Goal: Information Seeking & Learning: Check status

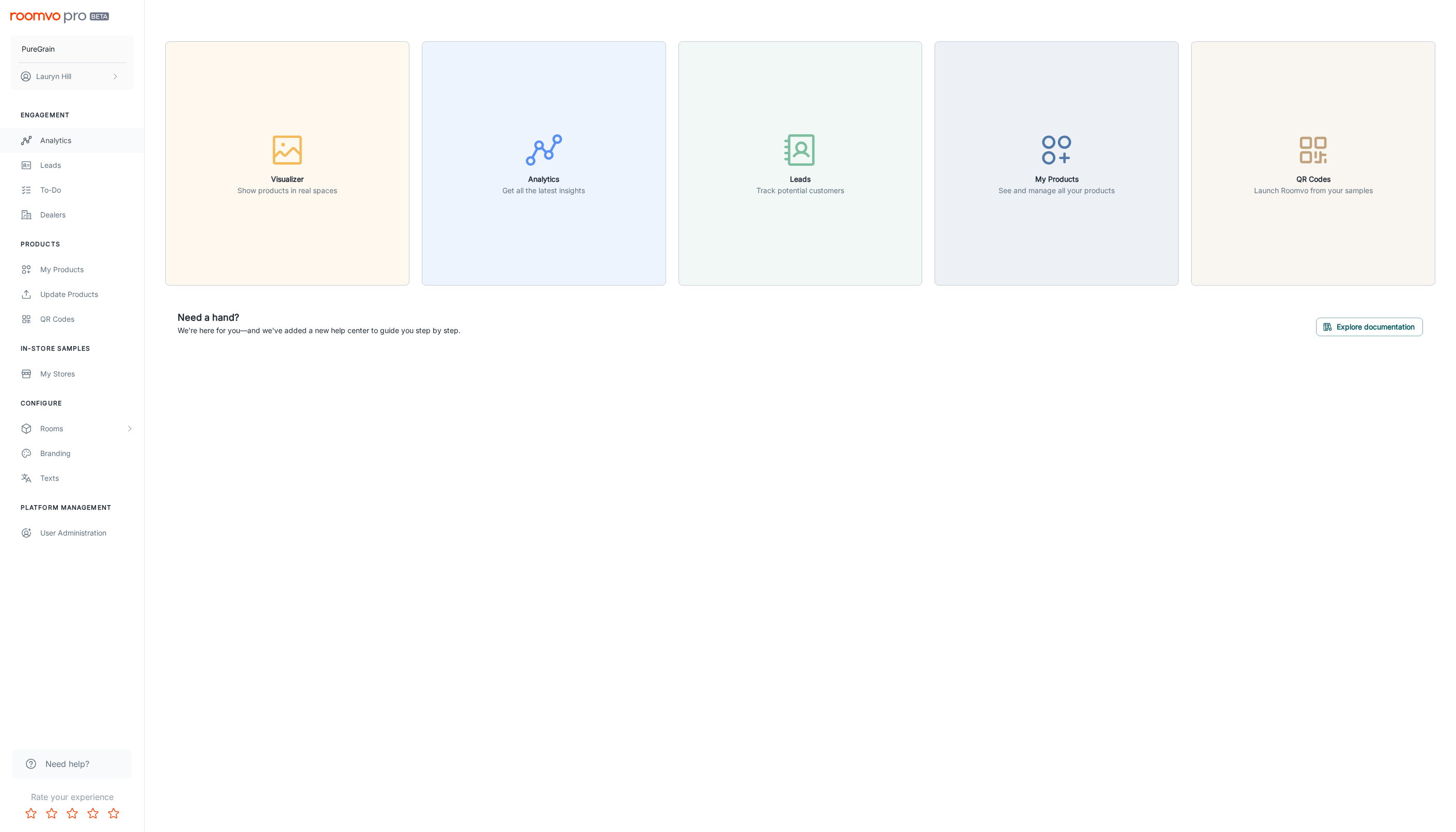
click at [77, 144] on div "Analytics" at bounding box center [86, 140] width 93 height 11
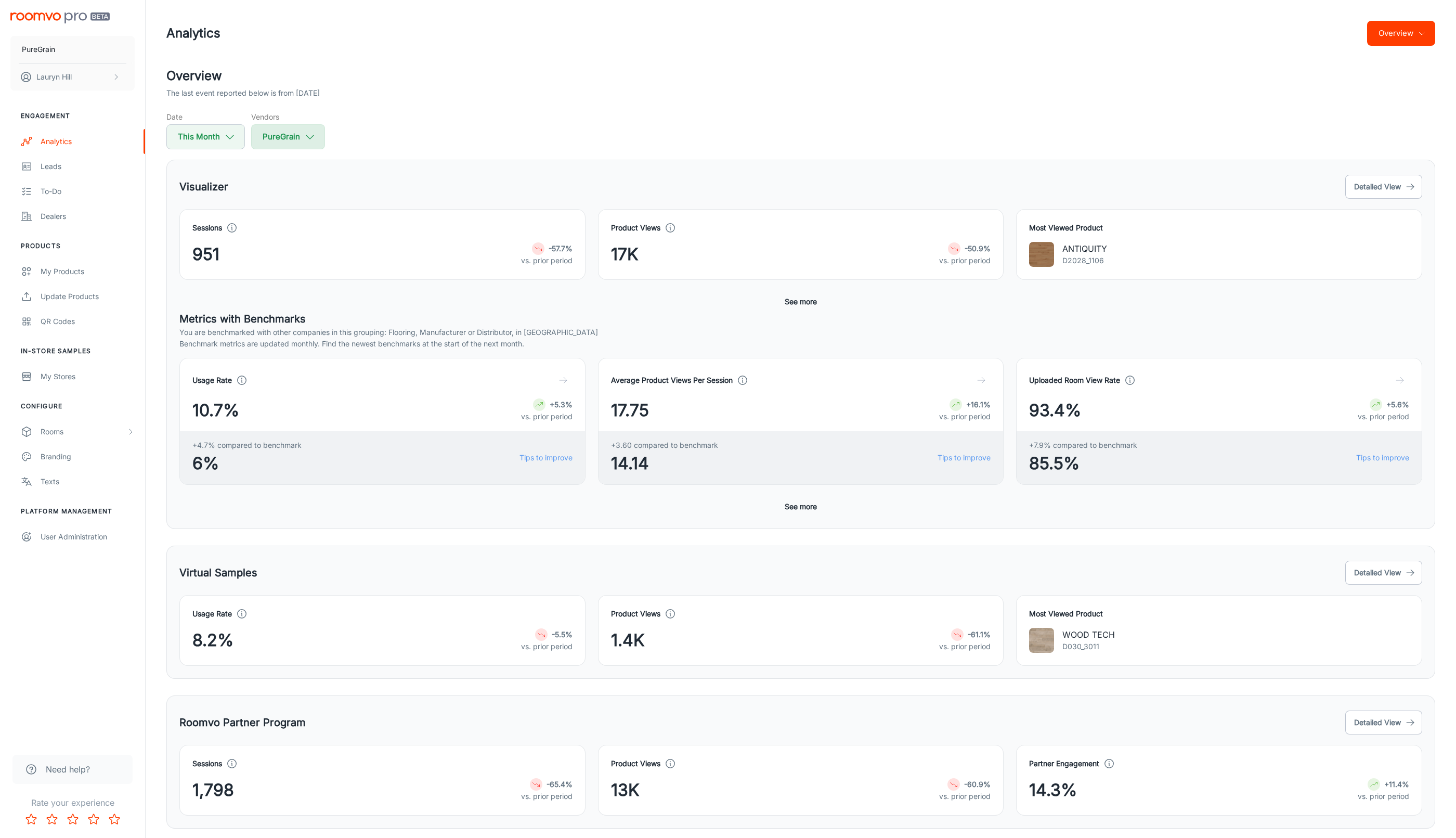
click at [277, 137] on button "PureGrain" at bounding box center [288, 137] width 74 height 25
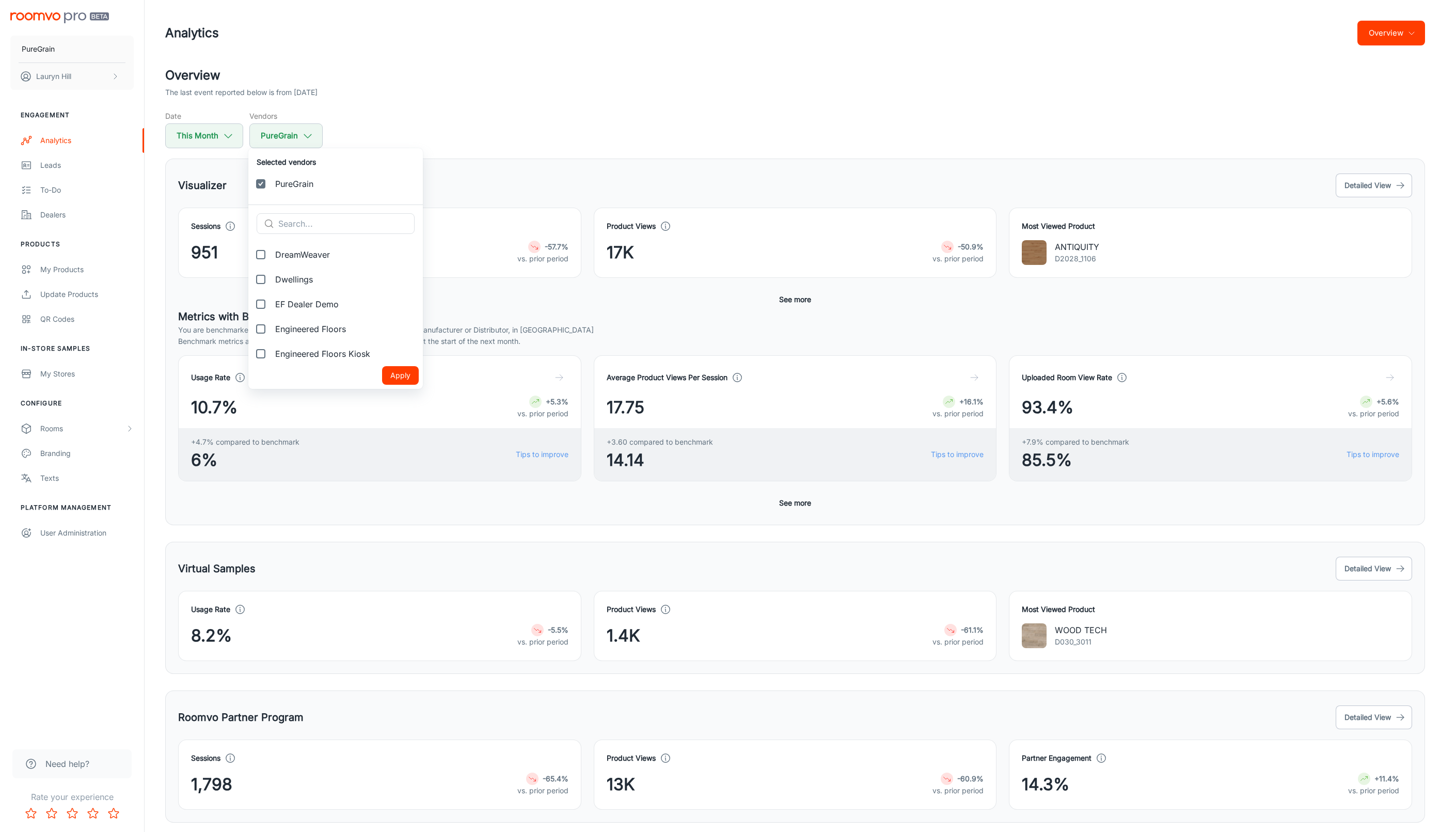
click at [261, 330] on input "Engineered Floors" at bounding box center [261, 329] width 21 height 21
checkbox input "true"
click at [264, 281] on input "DreamWeaver" at bounding box center [261, 279] width 21 height 21
checkbox input "true"
click at [382, 424] on button "Apply" at bounding box center [400, 424] width 37 height 19
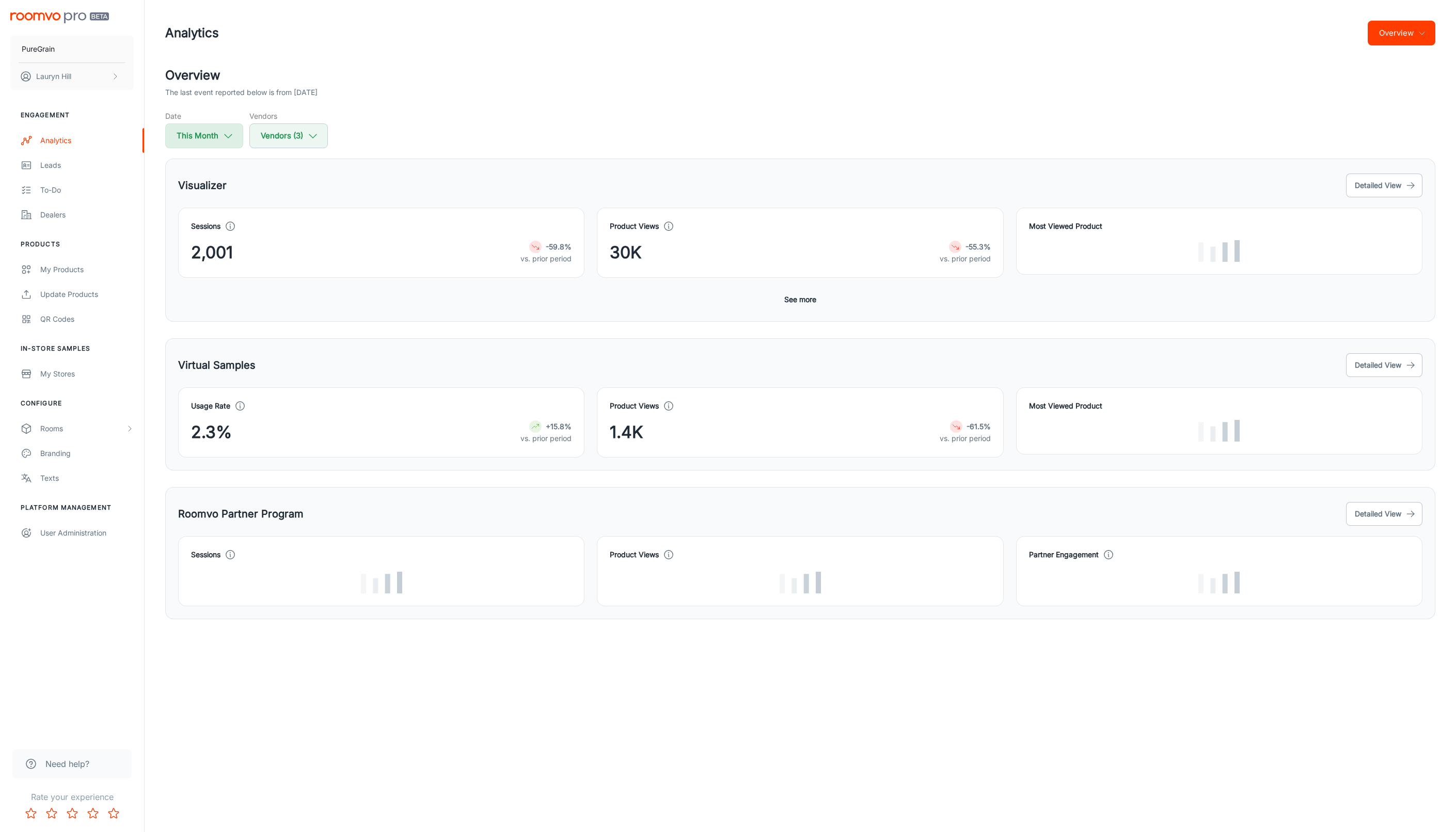
click at [218, 133] on button "This Month" at bounding box center [204, 136] width 78 height 25
select select "7"
select select "2025"
select select "7"
select select "2025"
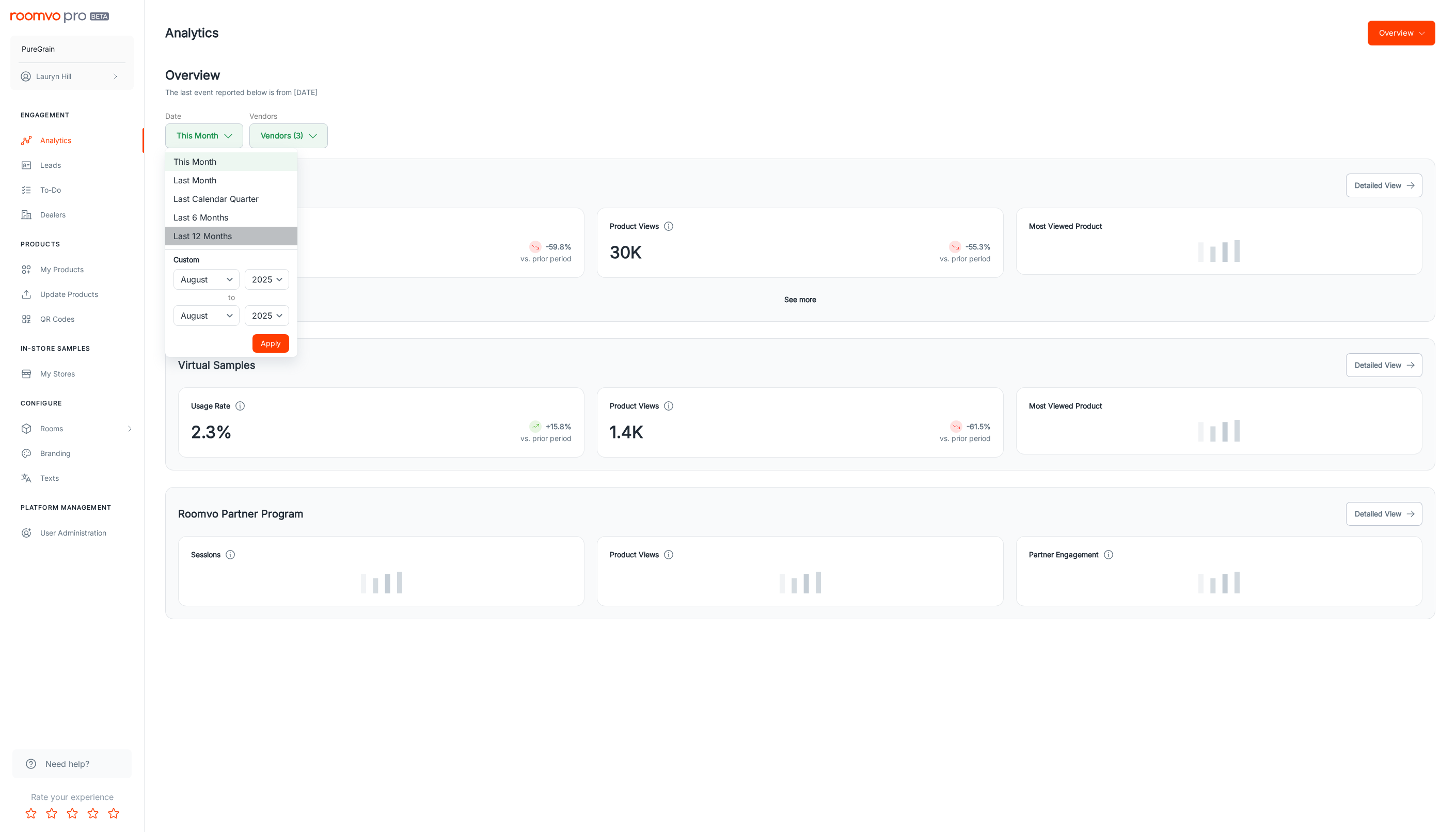
click at [216, 237] on li "Last 12 Months" at bounding box center [231, 236] width 132 height 19
select select "2024"
select select "6"
click at [267, 346] on button "Apply" at bounding box center [271, 343] width 37 height 19
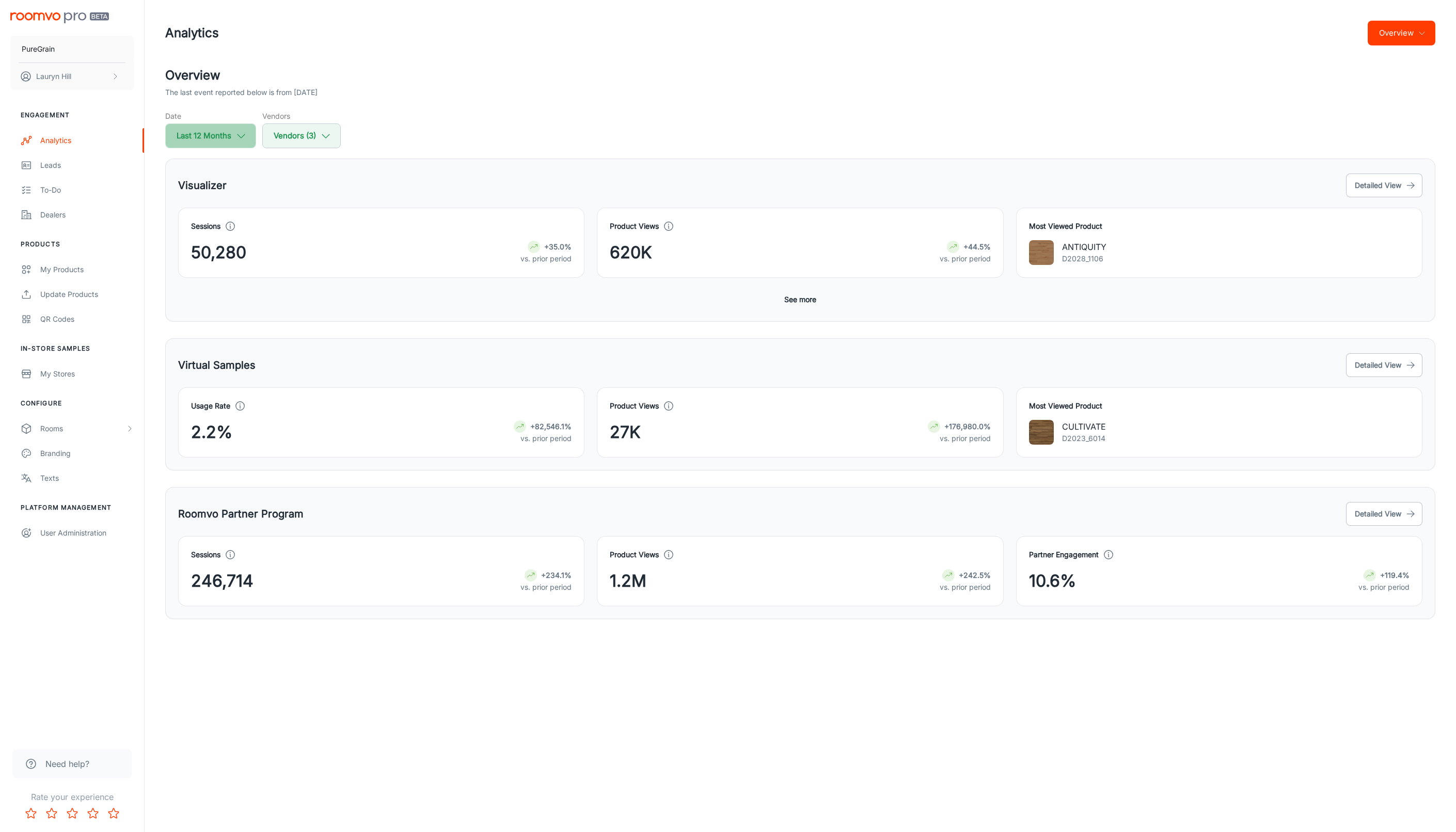
click at [223, 141] on button "Last 12 Months" at bounding box center [210, 136] width 91 height 25
select select "7"
select select "2024"
select select "6"
select select "2025"
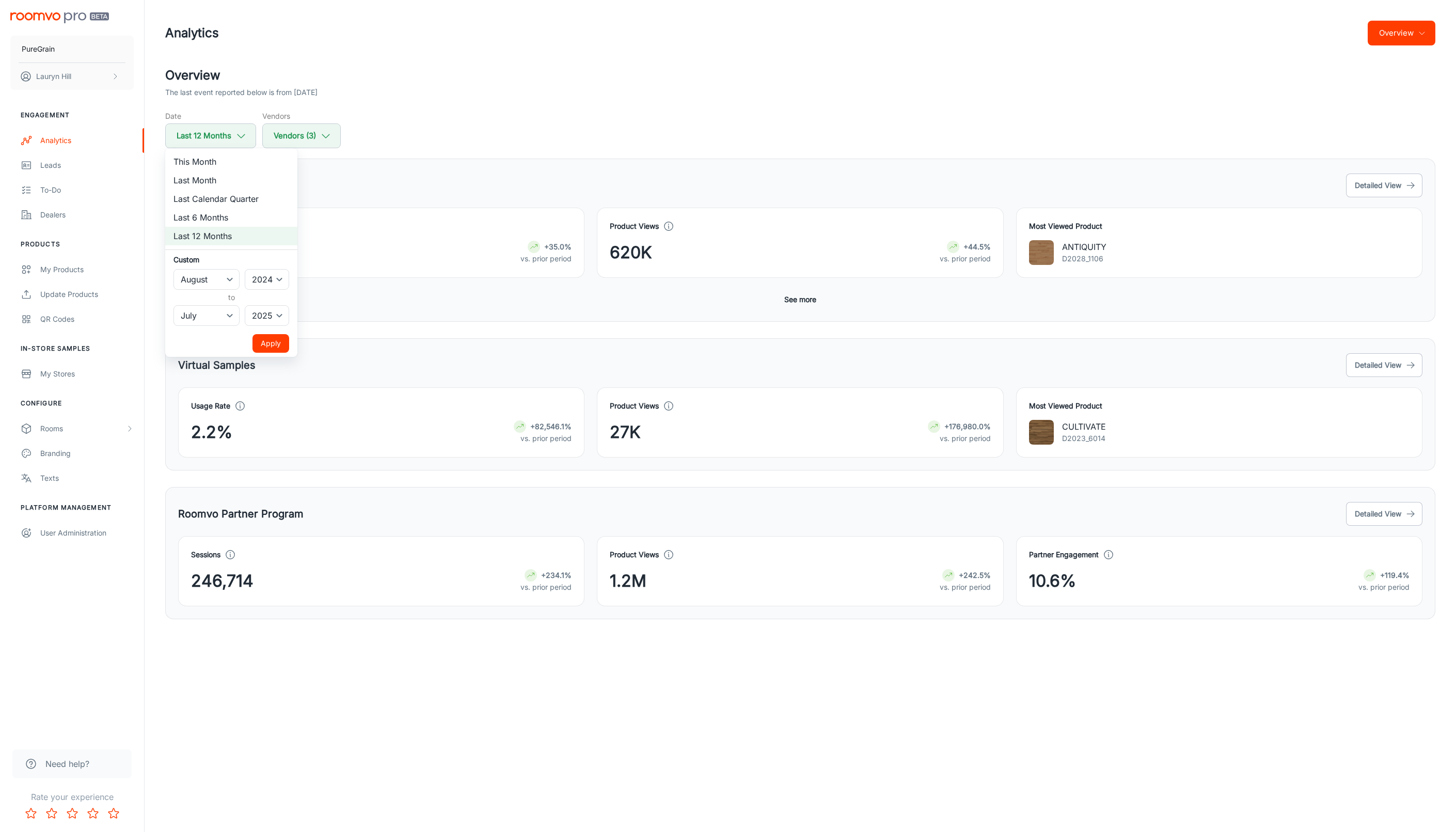
click at [233, 141] on div at bounding box center [728, 416] width 1456 height 832
click at [285, 138] on button "Vendors (3)" at bounding box center [301, 136] width 79 height 25
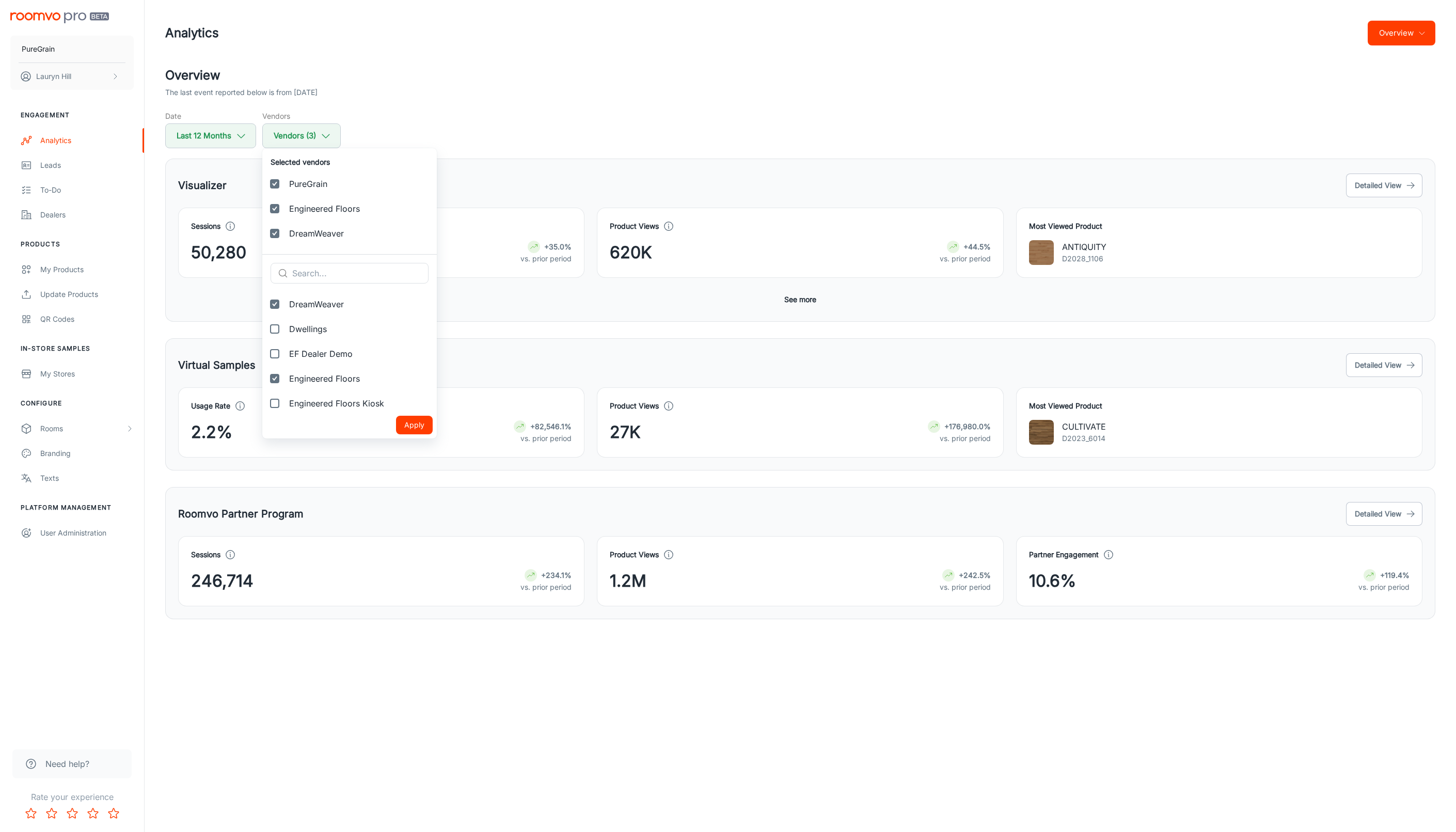
click at [415, 112] on div at bounding box center [728, 416] width 1456 height 832
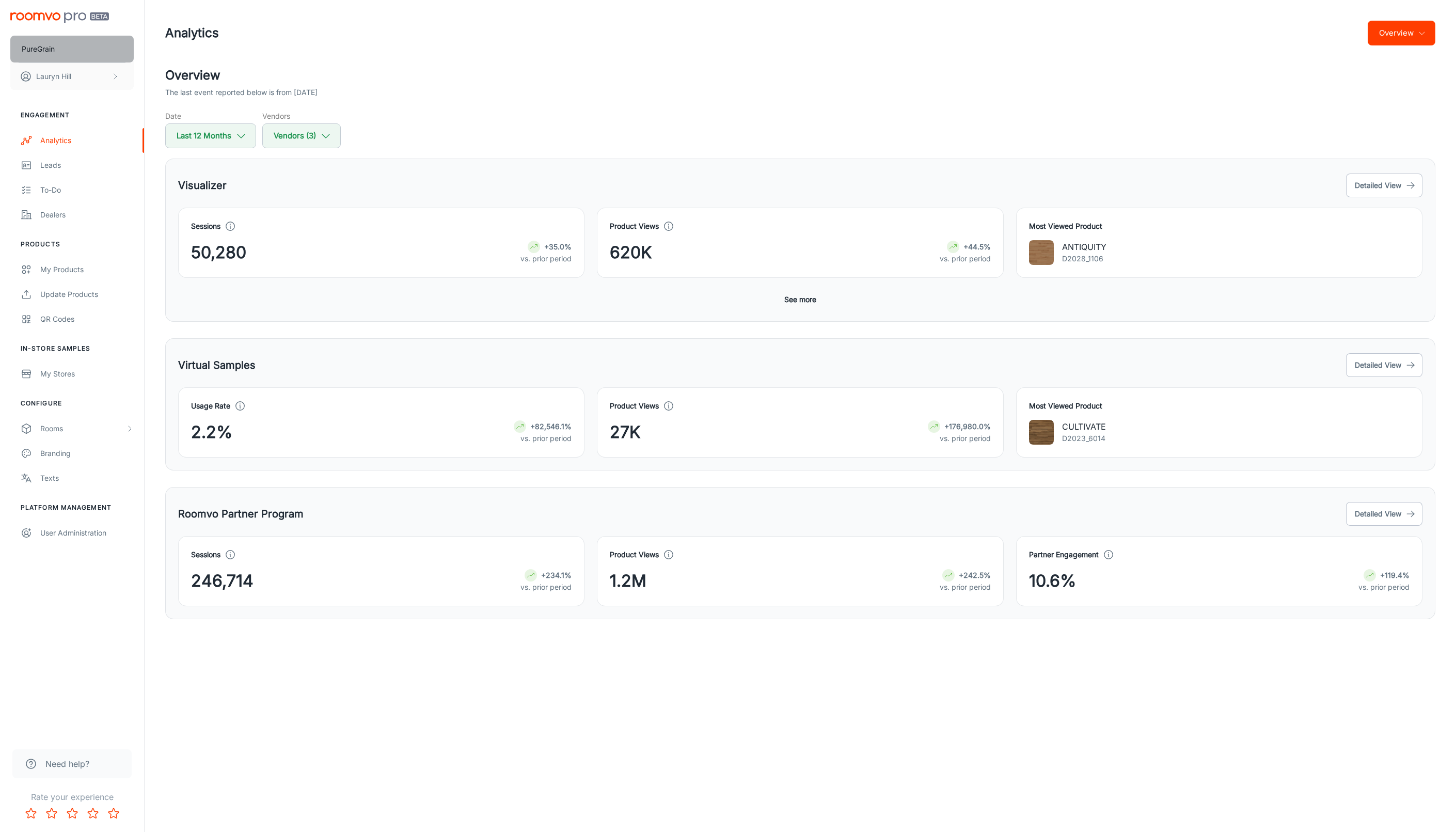
click at [94, 45] on button "PureGrain" at bounding box center [72, 49] width 123 height 27
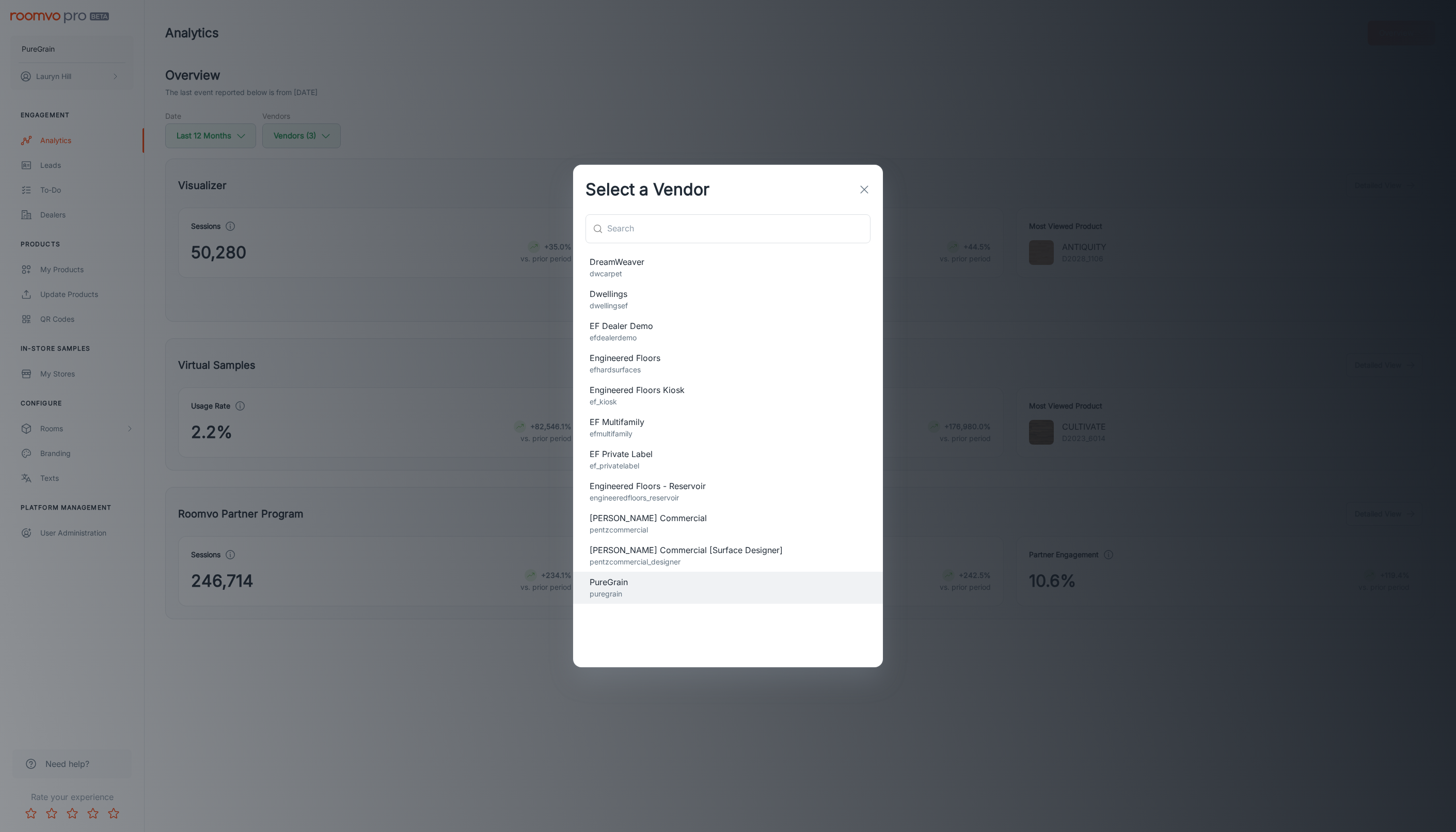
click at [627, 266] on span "DreamWeaver" at bounding box center [728, 262] width 277 height 12
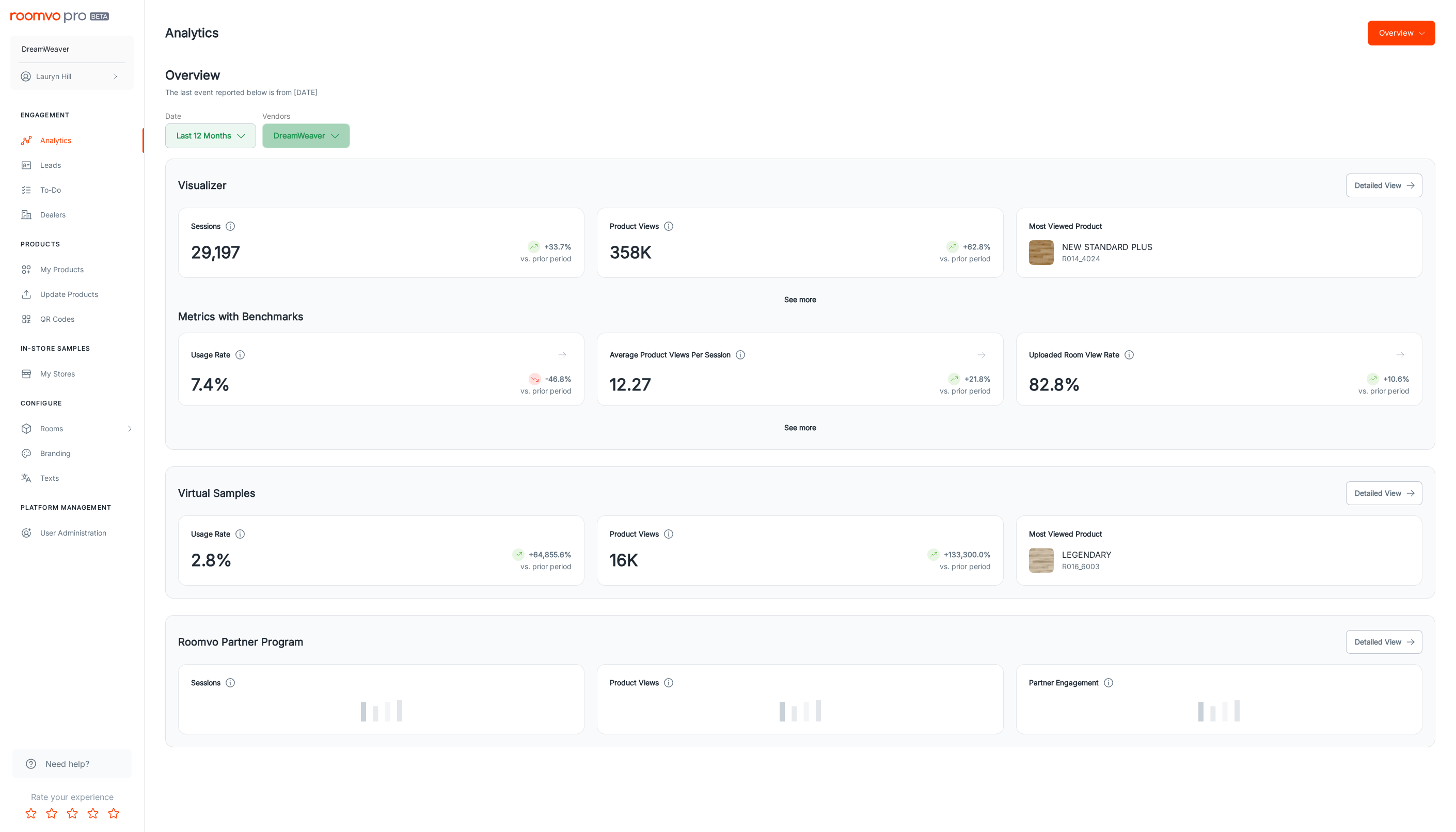
click at [304, 140] on button "DreamWeaver" at bounding box center [306, 136] width 88 height 25
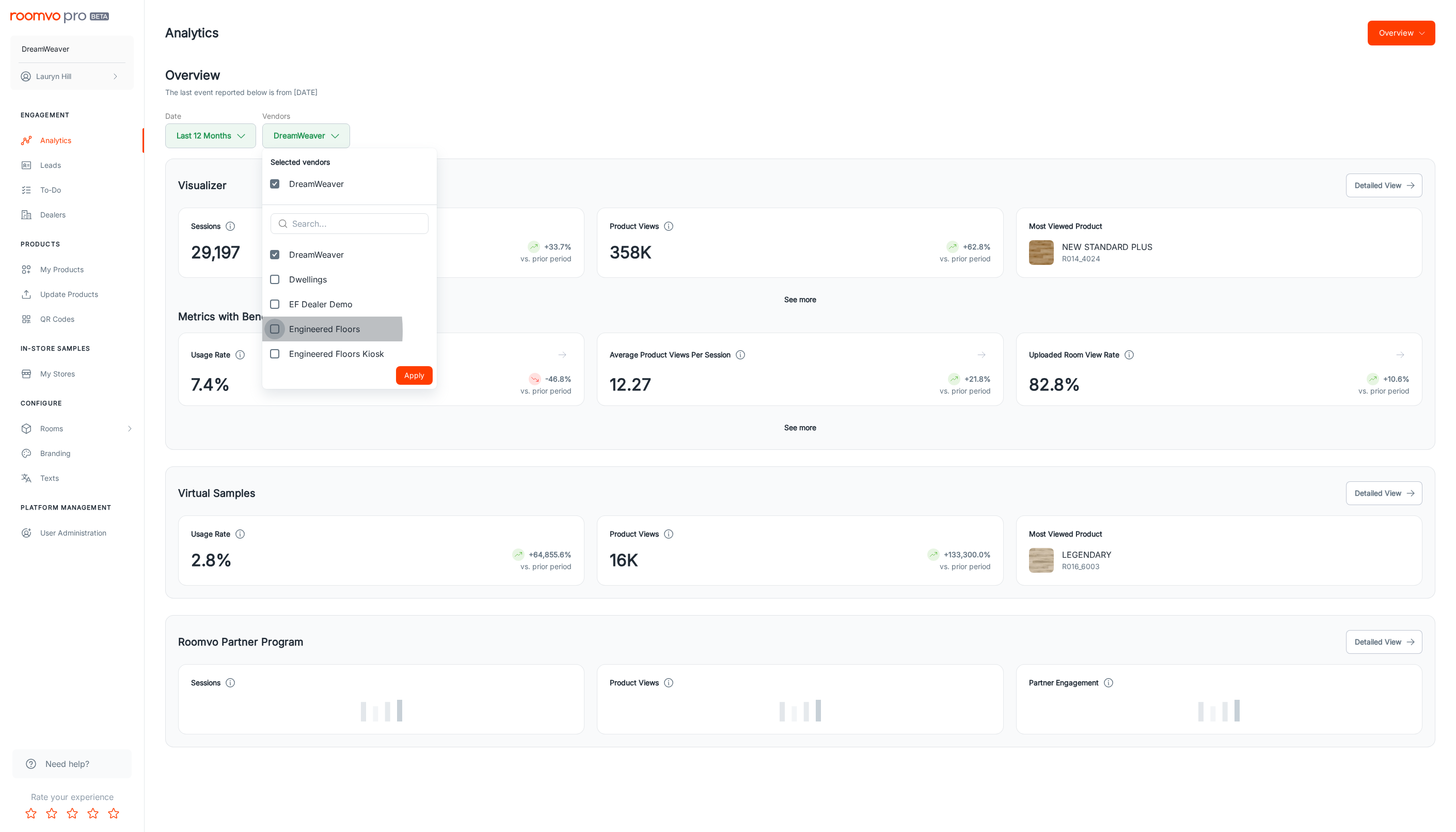
click at [270, 331] on input "Engineered Floors" at bounding box center [275, 329] width 21 height 21
checkbox input "true"
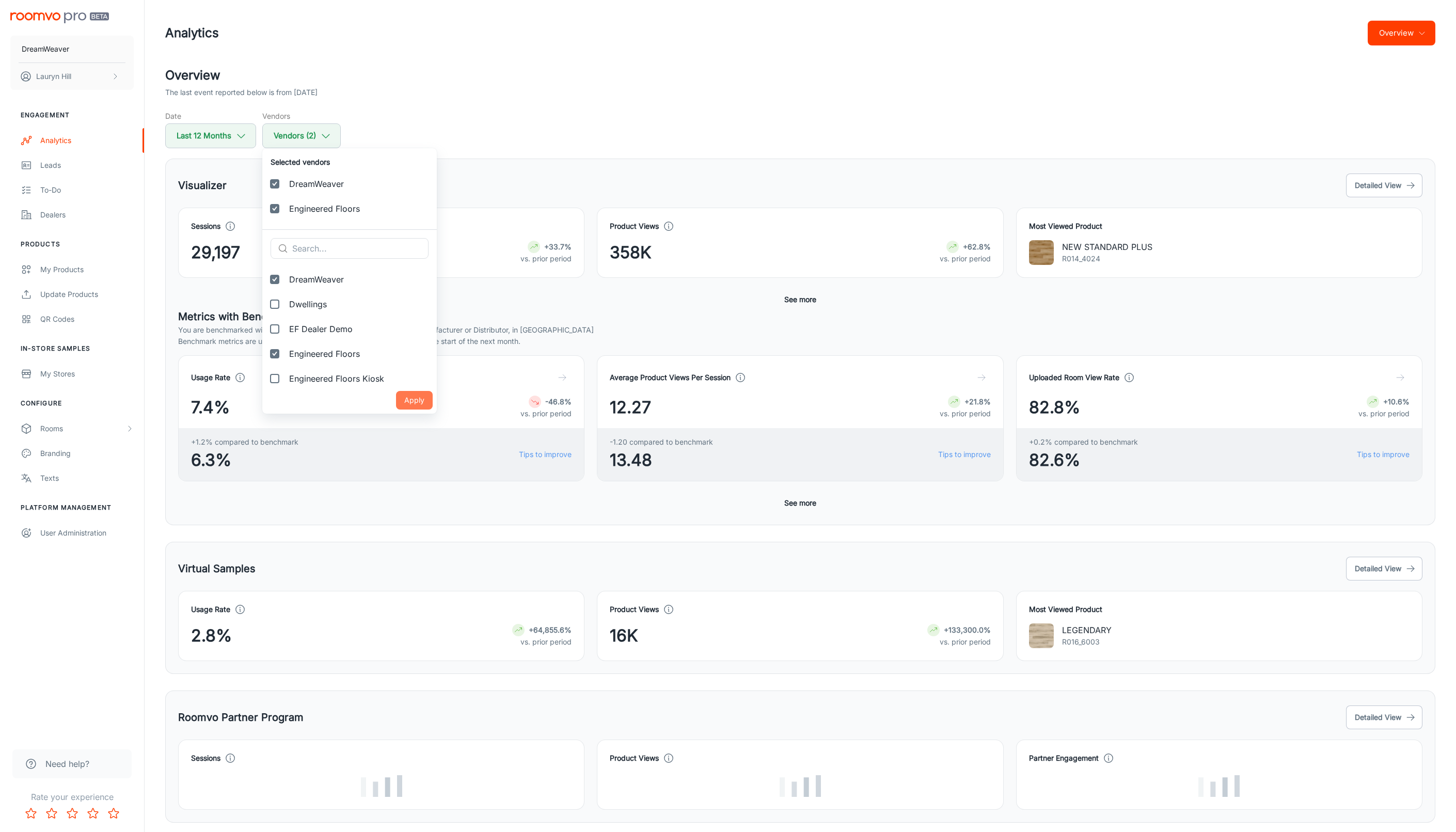
click at [396, 400] on button "Apply" at bounding box center [414, 400] width 37 height 19
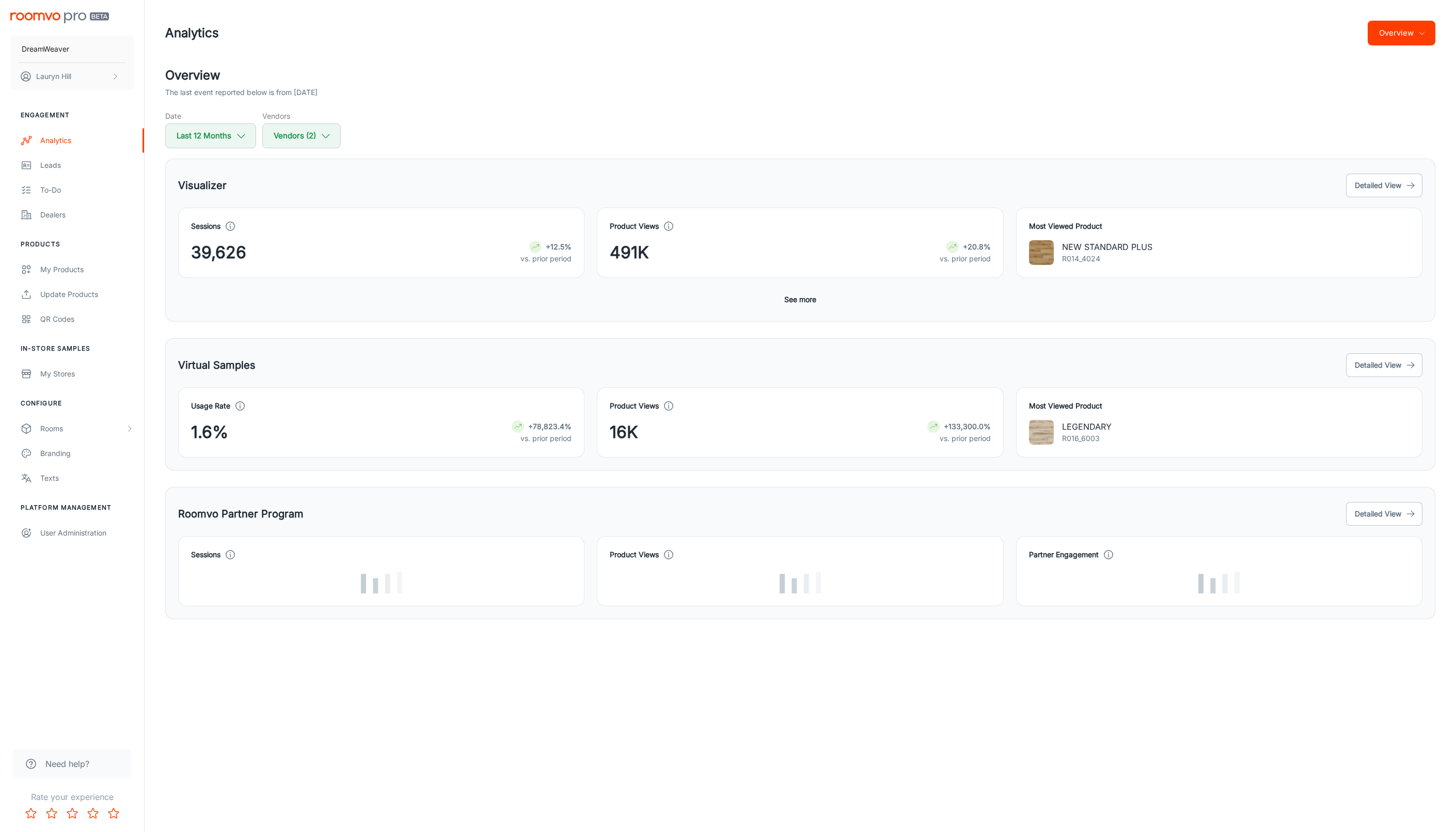
click at [492, 164] on div "Visualizer Detailed View Sessions 39,626 +12.5% vs. prior period Product Views …" at bounding box center [800, 240] width 1270 height 163
click at [327, 143] on button "Vendors (2)" at bounding box center [301, 136] width 79 height 25
click at [337, 242] on input "text" at bounding box center [360, 248] width 136 height 21
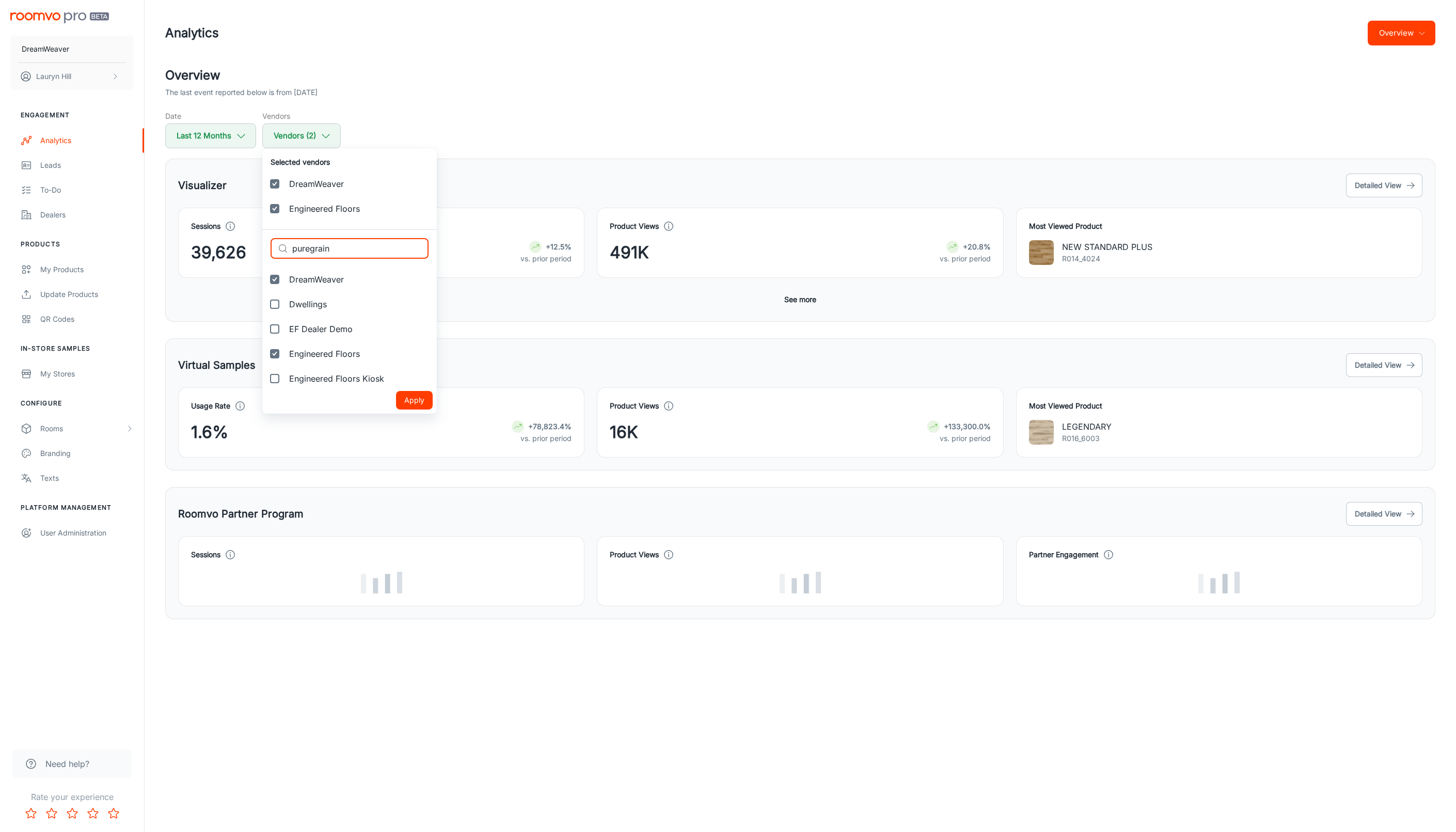
type input "puregrain"
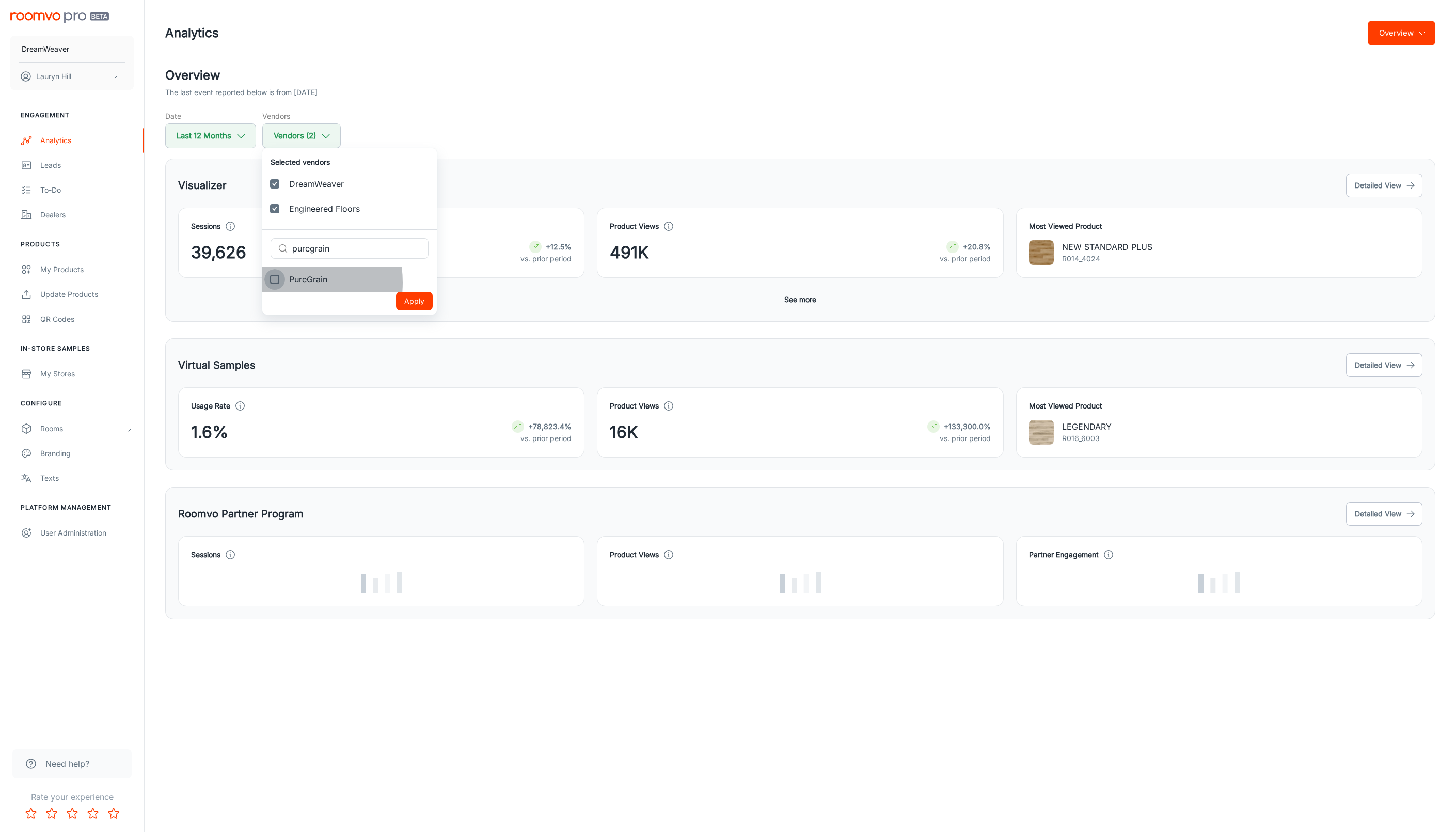
click at [281, 283] on input "PureGrain" at bounding box center [275, 279] width 21 height 21
checkbox input "true"
click at [396, 326] on button "Apply" at bounding box center [414, 326] width 37 height 19
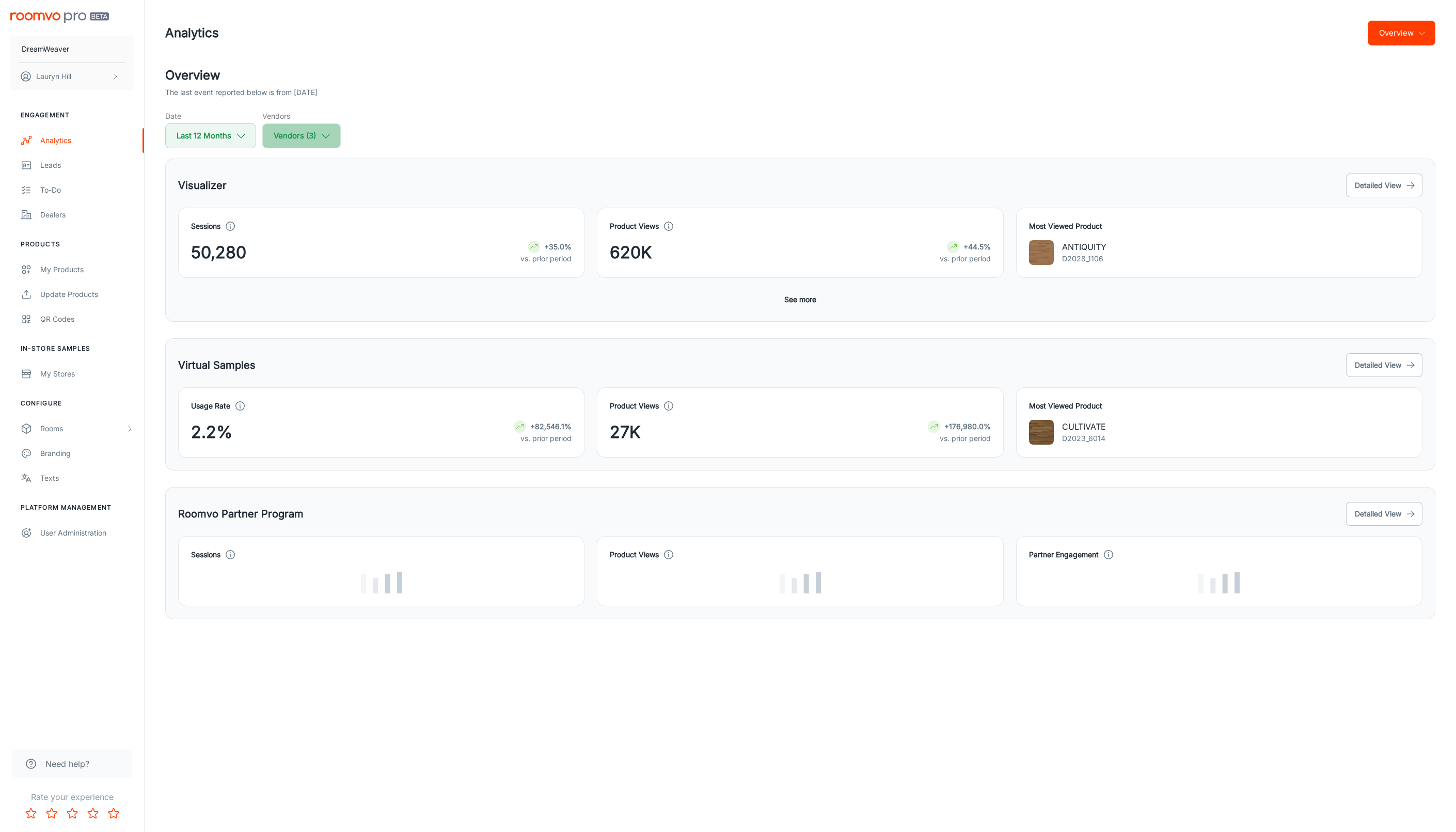
click at [329, 133] on icon "button" at bounding box center [326, 136] width 11 height 11
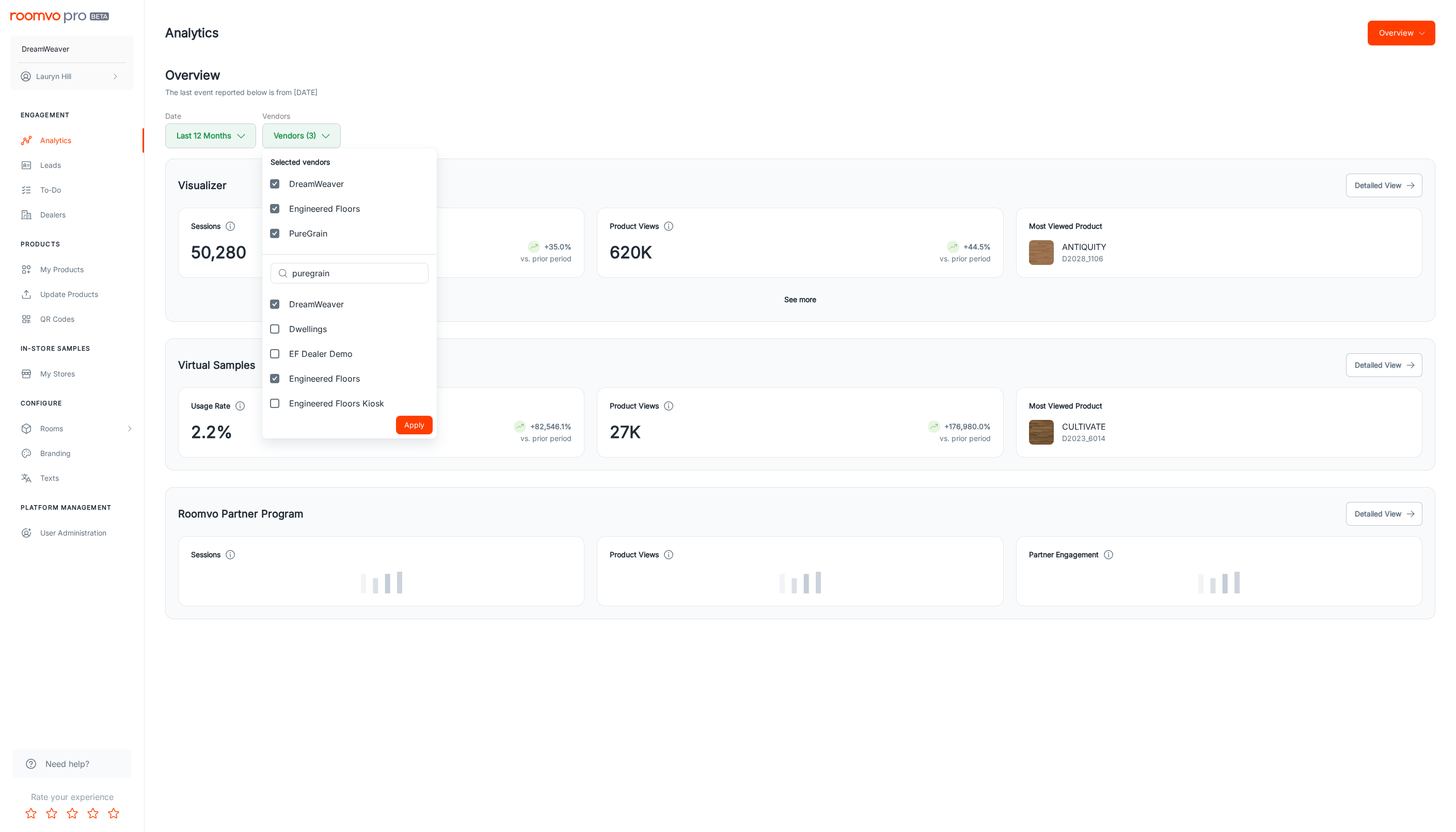
click at [275, 330] on input "Dwellings" at bounding box center [275, 329] width 21 height 21
checkbox input "true"
click at [396, 449] on button "Apply" at bounding box center [414, 449] width 37 height 19
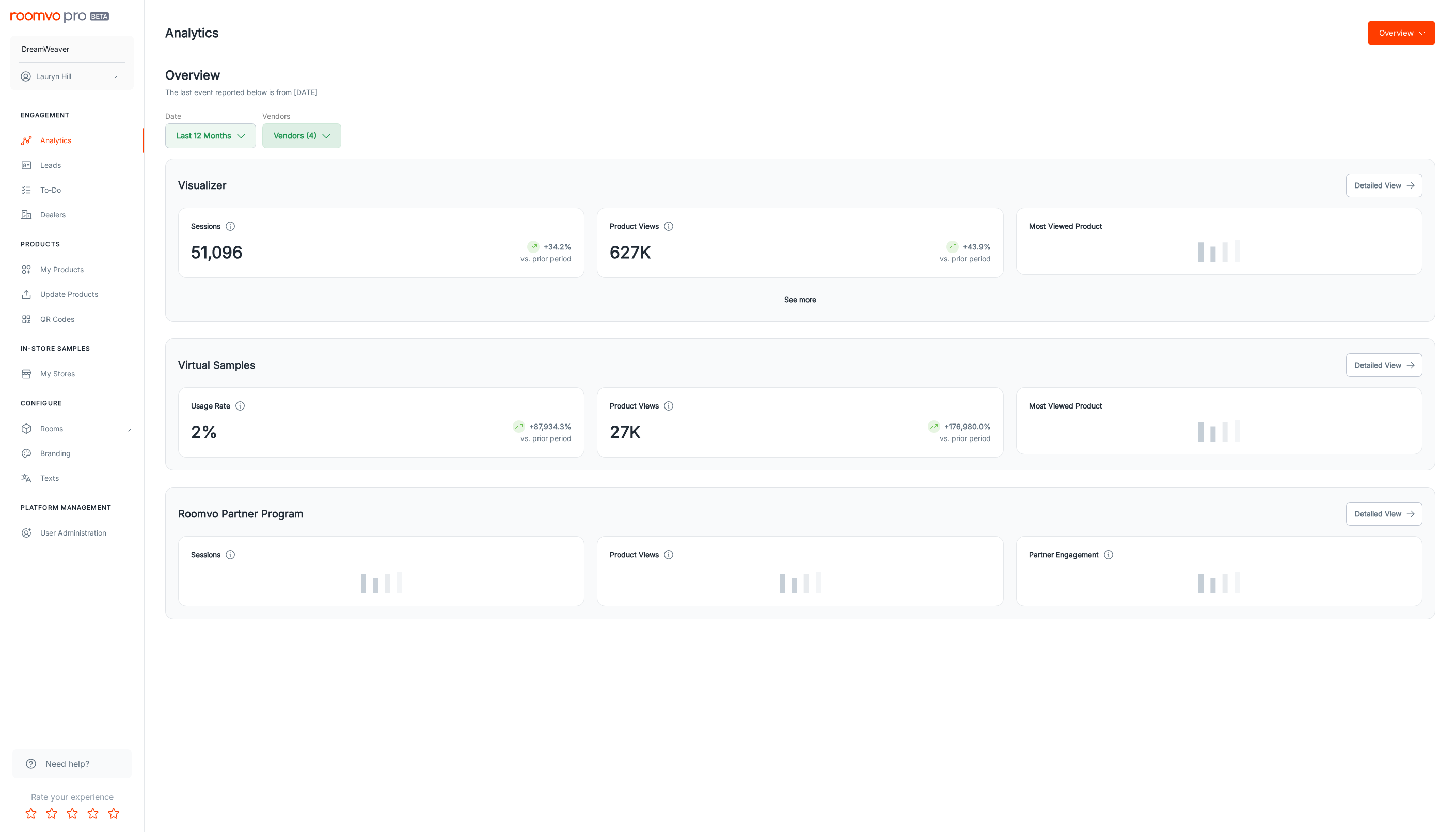
click at [312, 126] on button "Vendors (4)" at bounding box center [302, 136] width 79 height 25
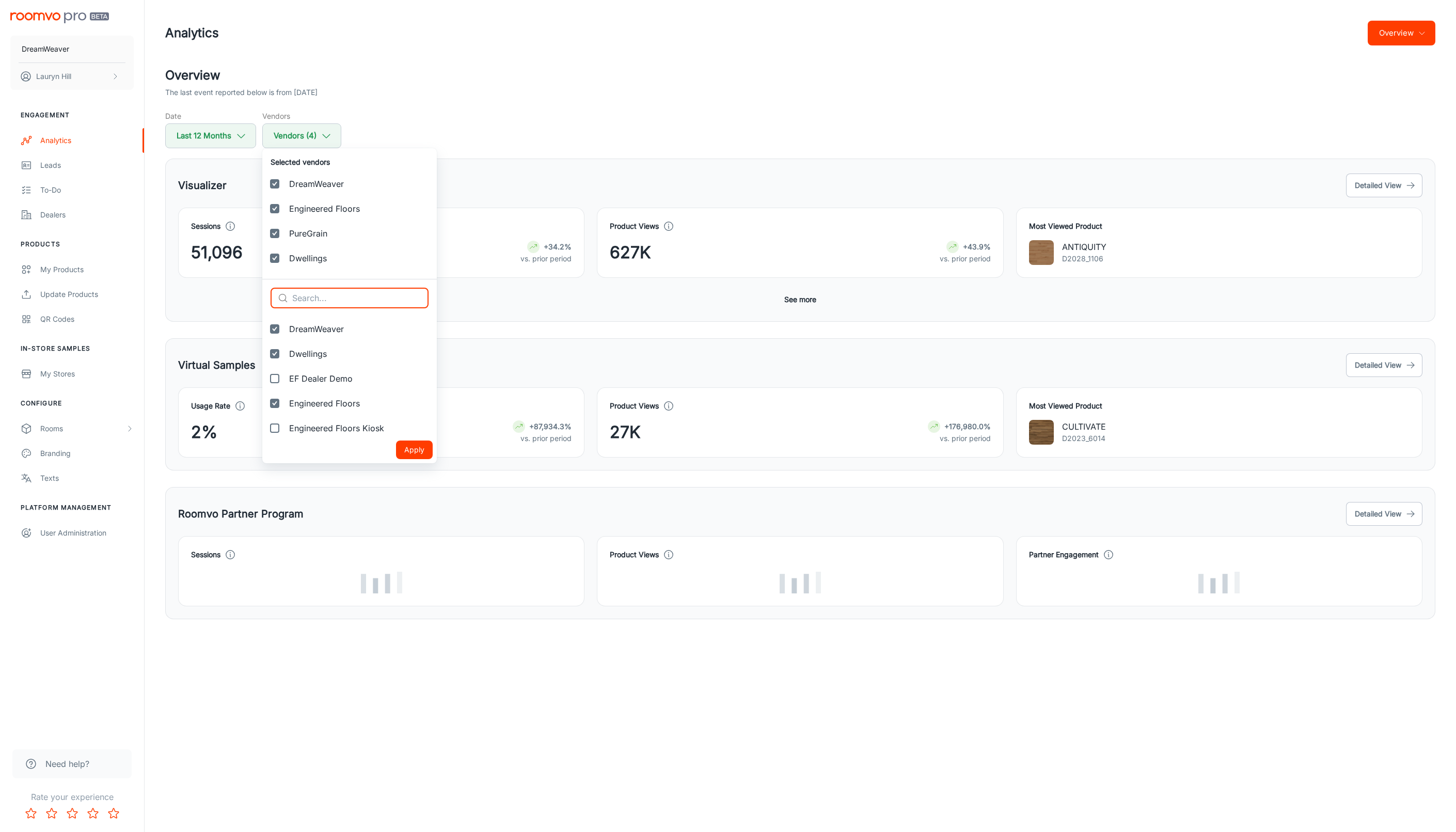
click at [325, 299] on input "text" at bounding box center [360, 298] width 136 height 21
type input "multifamily"
click at [278, 330] on input "EF Multifamily" at bounding box center [275, 329] width 21 height 21
checkbox input "true"
click at [396, 376] on button "Apply" at bounding box center [414, 375] width 37 height 19
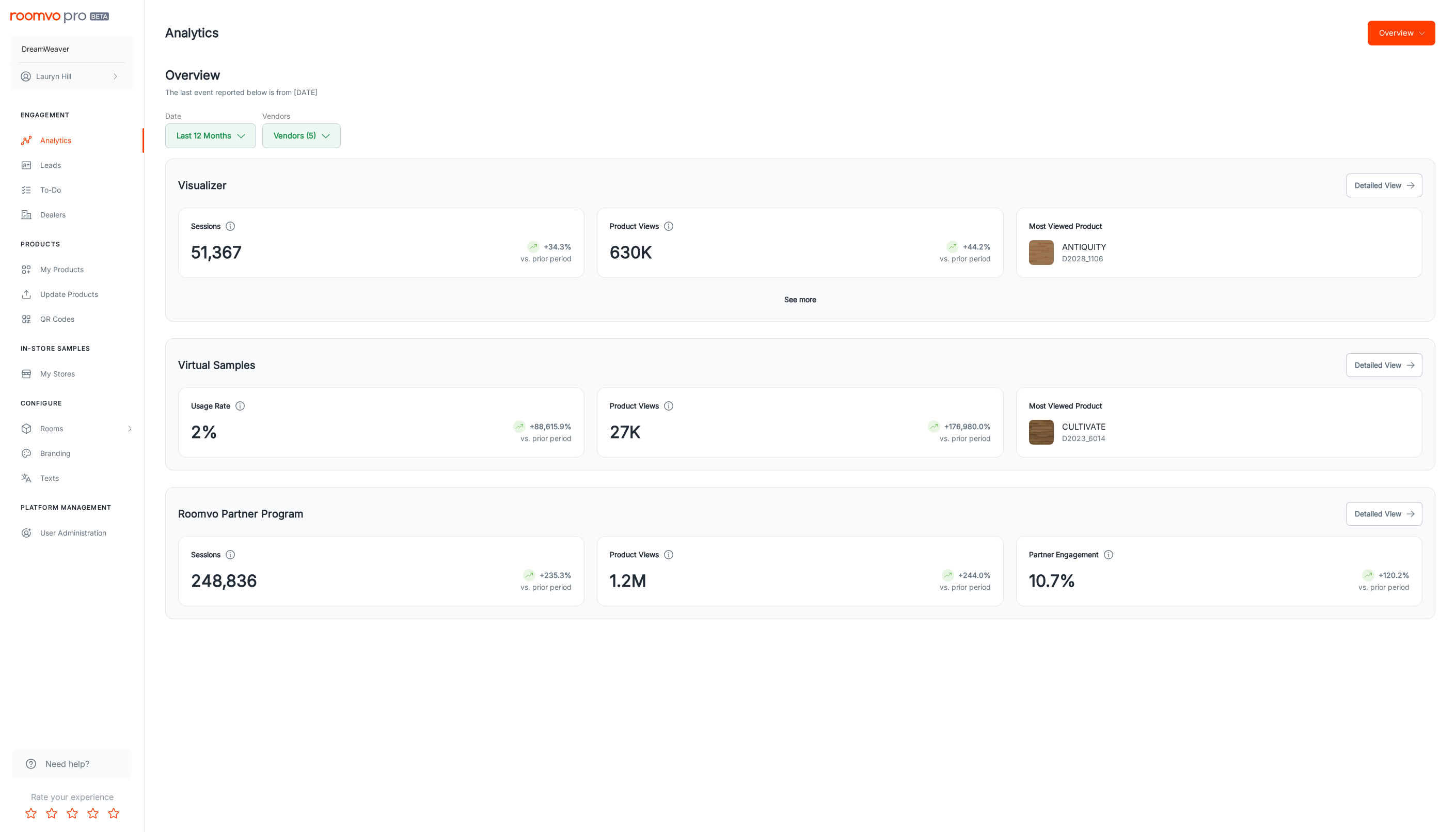
click at [350, 421] on div "2% +88,615.9% vs. prior period" at bounding box center [381, 432] width 380 height 25
click at [1375, 197] on div "Most Viewed Product ANTIQUITY D2028_1106" at bounding box center [1213, 236] width 419 height 83
click at [1375, 192] on button "Detailed View" at bounding box center [1384, 185] width 76 height 24
